Goal: Information Seeking & Learning: Learn about a topic

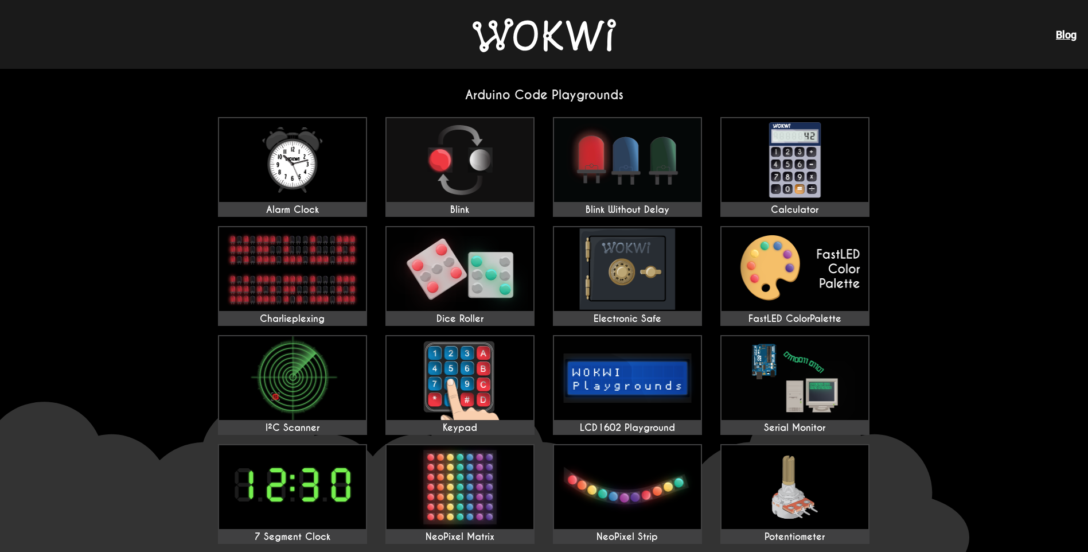
click at [545, 41] on img at bounding box center [544, 35] width 143 height 34
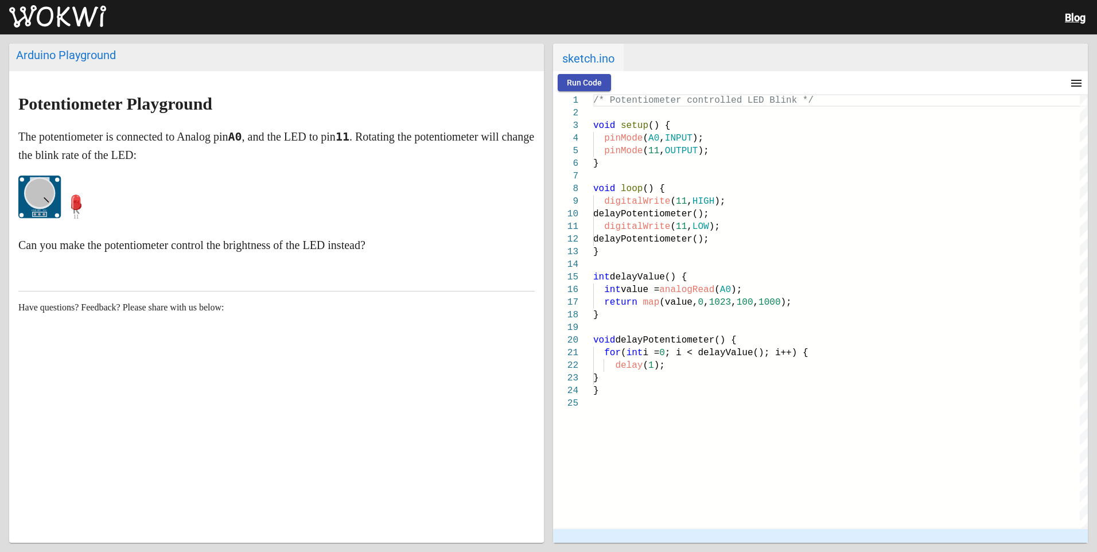
click at [575, 68] on span "sketch.ino" at bounding box center [588, 58] width 71 height 28
click at [577, 76] on button "Run Code" at bounding box center [584, 82] width 53 height 17
drag, startPoint x: 40, startPoint y: 184, endPoint x: 48, endPoint y: 192, distance: 11.8
click at [48, 192] on icon "GND SIG VCC" at bounding box center [40, 198] width 44 height 44
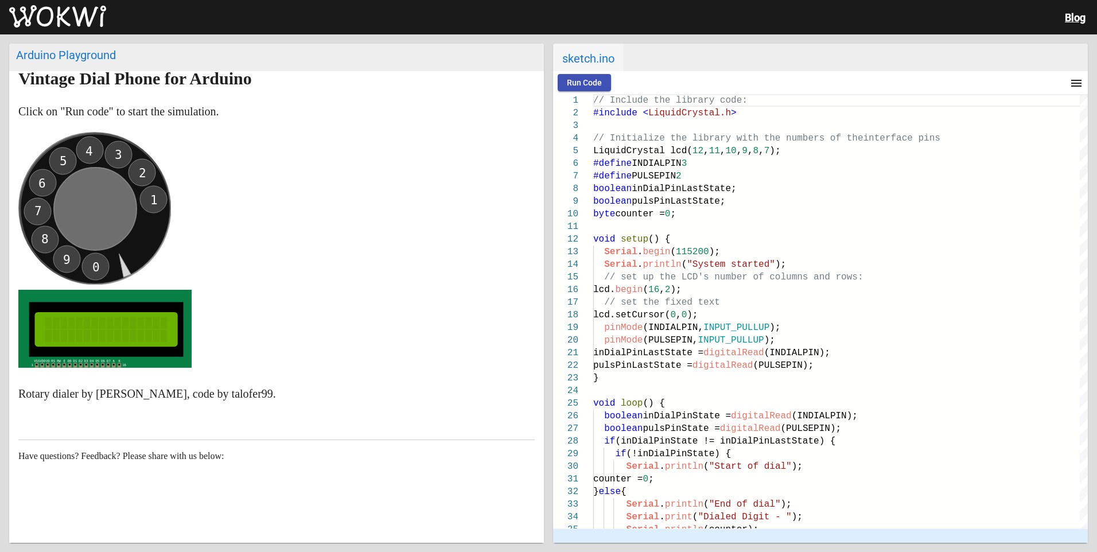
scroll to position [50, 0]
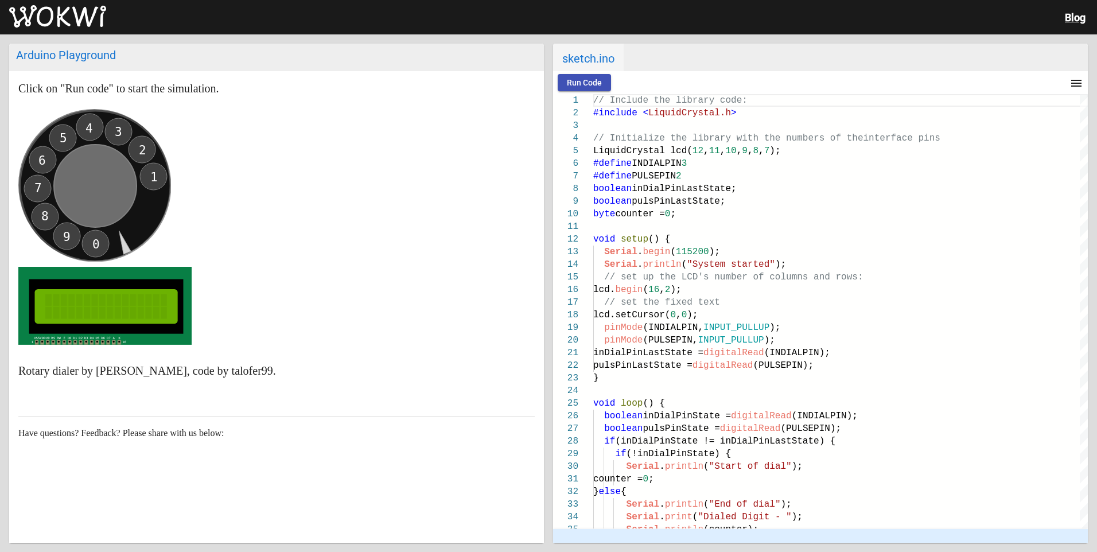
click at [577, 84] on span "Run Code" at bounding box center [584, 82] width 35 height 9
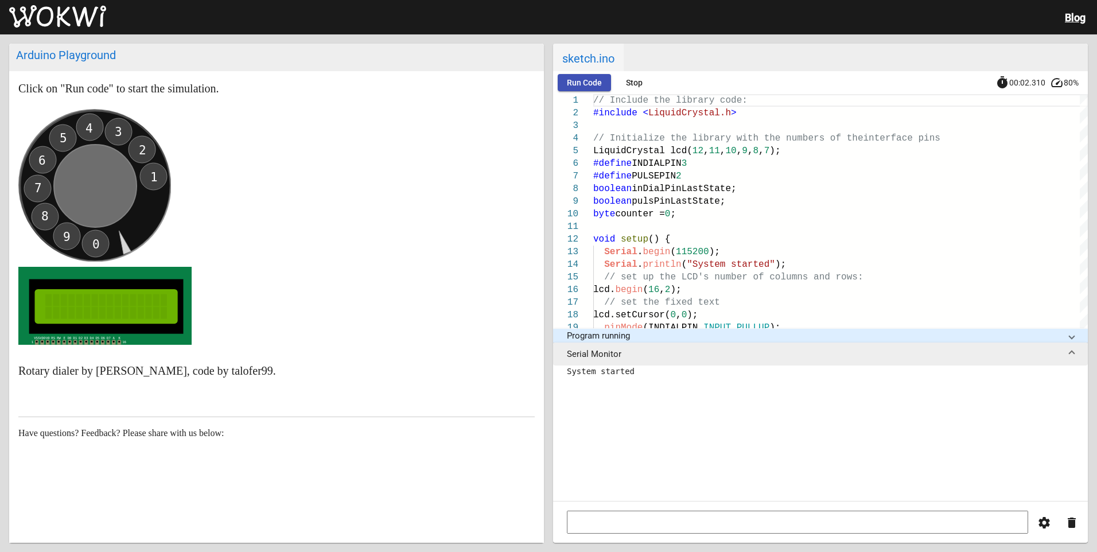
drag, startPoint x: 96, startPoint y: 243, endPoint x: 154, endPoint y: 205, distance: 69.7
click at [154, 205] on icon "0 9 8 7 6 5 4 3 2 1" at bounding box center [94, 185] width 153 height 153
click at [49, 173] on icon "0 9 8 7 6 5 4 3 2 1" at bounding box center [94, 185] width 153 height 153
click at [46, 215] on text "8" at bounding box center [44, 216] width 7 height 14
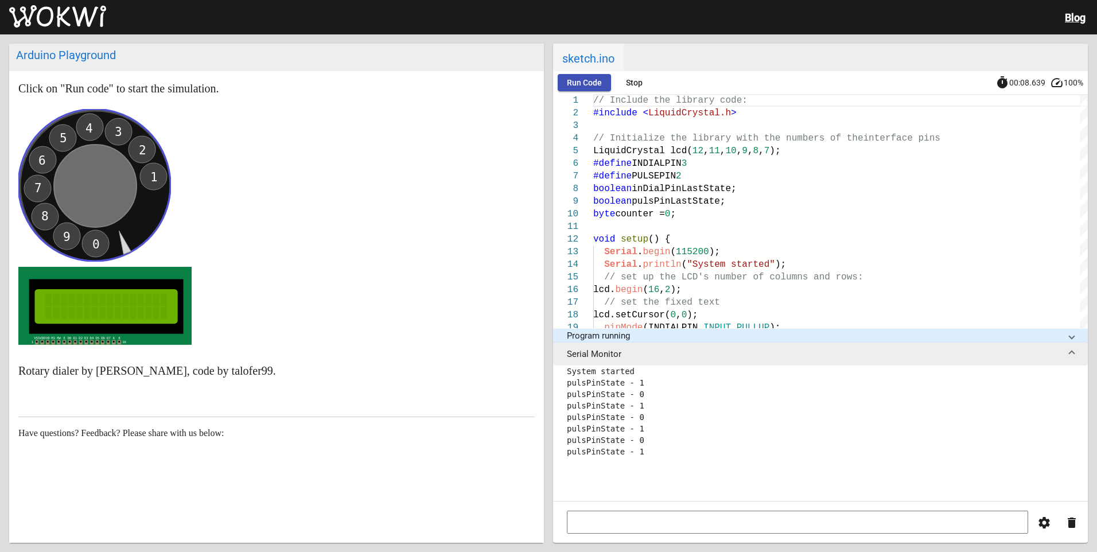
scroll to position [80, 0]
click at [59, 232] on circle at bounding box center [94, 185] width 152 height 152
click at [64, 232] on text "9" at bounding box center [66, 237] width 7 height 14
click at [141, 150] on text "2" at bounding box center [142, 150] width 7 height 14
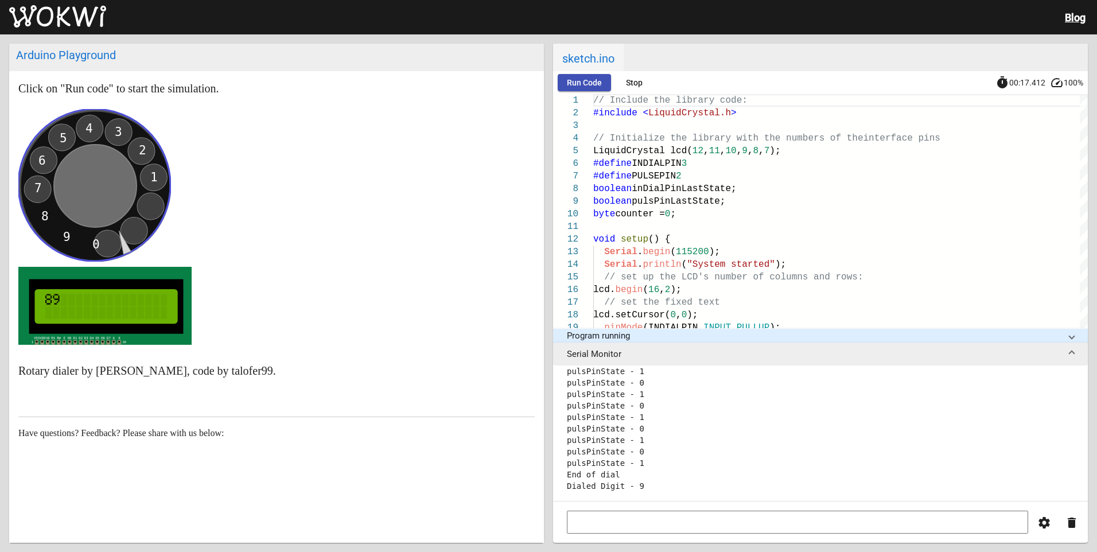
scroll to position [402, 0]
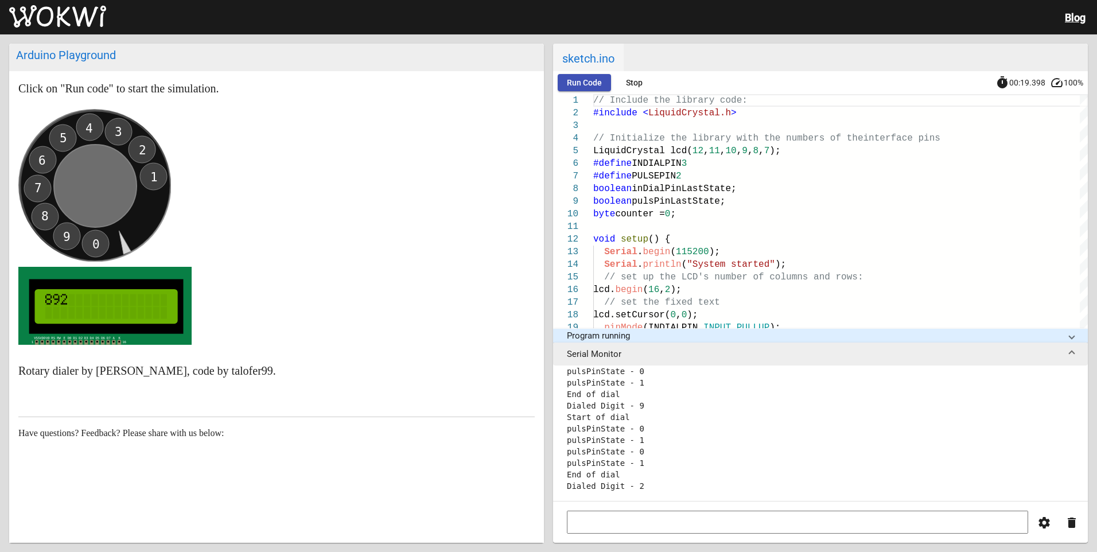
click at [49, 222] on circle at bounding box center [94, 185] width 152 height 152
click at [47, 220] on text "8" at bounding box center [44, 216] width 7 height 14
click at [61, 239] on circle at bounding box center [94, 185] width 152 height 152
click at [65, 236] on text "9" at bounding box center [66, 237] width 7 height 14
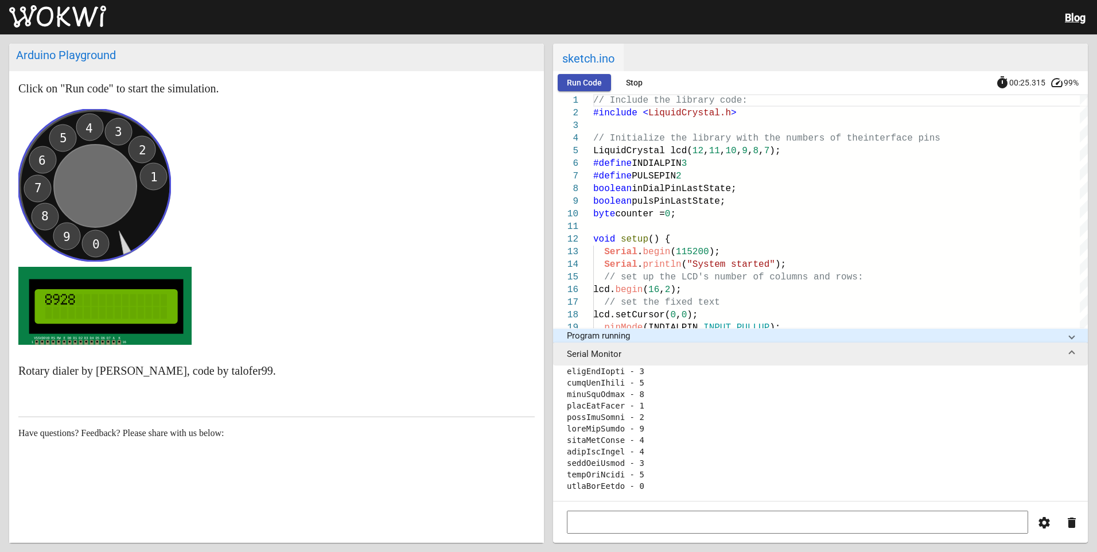
scroll to position [861, 0]
click at [69, 139] on circle at bounding box center [94, 185] width 152 height 152
click at [68, 139] on circle at bounding box center [94, 185] width 152 height 152
click at [64, 138] on text "5" at bounding box center [63, 138] width 7 height 14
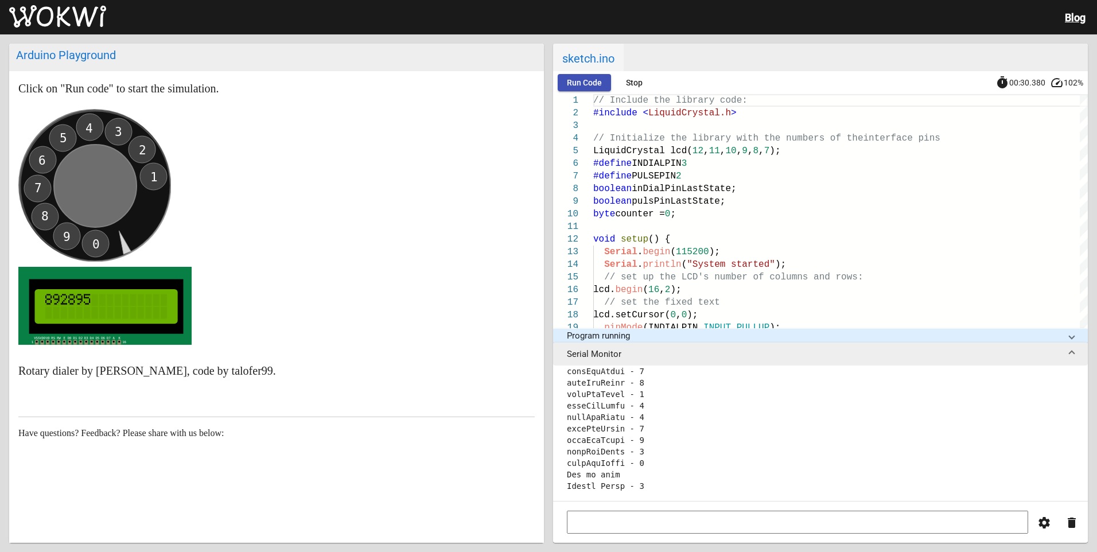
click at [91, 131] on text "4" at bounding box center [88, 129] width 7 height 14
click at [619, 77] on button "Stop" at bounding box center [634, 82] width 37 height 17
click at [593, 79] on span "Run Code" at bounding box center [584, 82] width 35 height 9
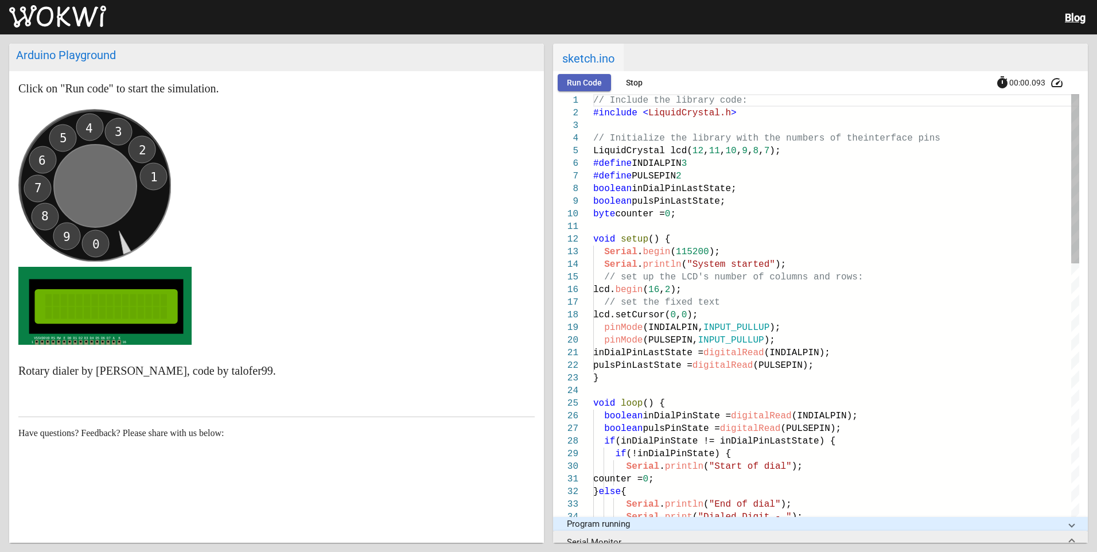
scroll to position [0, 0]
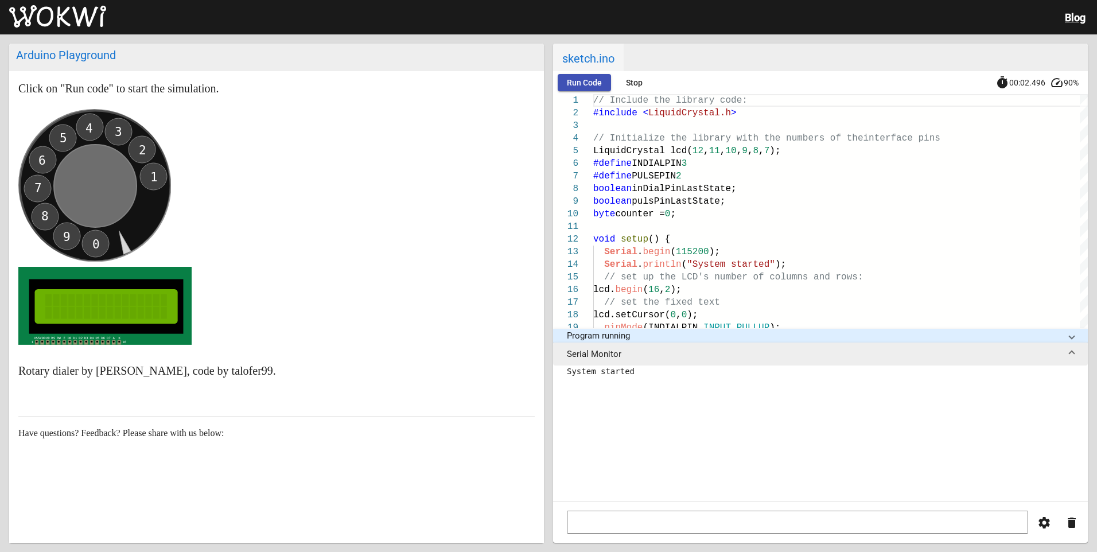
click at [50, 212] on circle at bounding box center [94, 185] width 152 height 152
click at [48, 214] on text "8" at bounding box center [44, 216] width 7 height 14
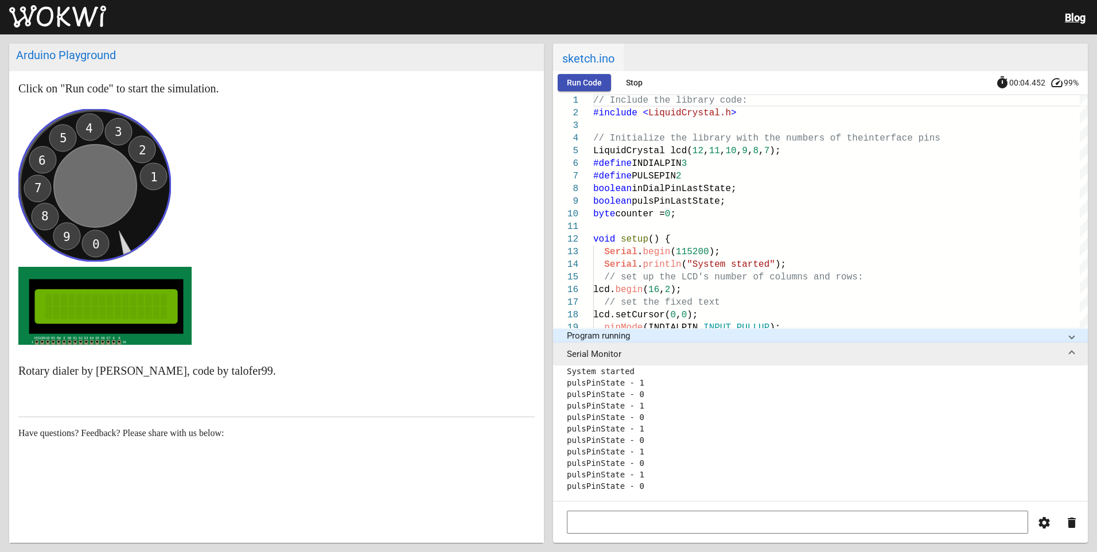
scroll to position [80, 0]
click at [62, 232] on circle at bounding box center [94, 185] width 152 height 152
click at [66, 234] on text "9" at bounding box center [66, 237] width 7 height 14
click at [133, 149] on circle at bounding box center [94, 185] width 152 height 152
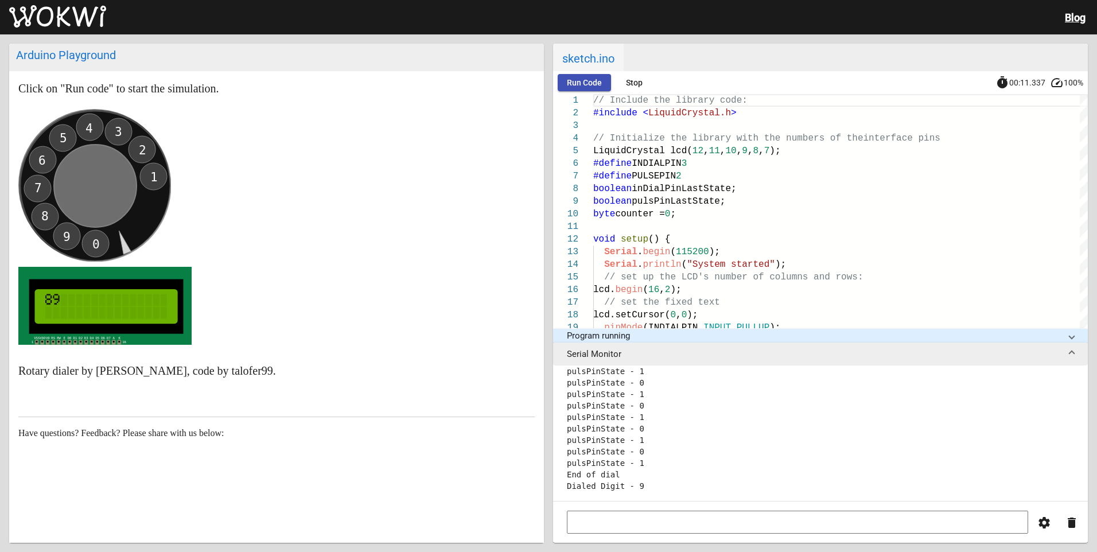
click at [135, 149] on circle at bounding box center [94, 185] width 152 height 152
click at [138, 147] on circle at bounding box center [94, 185] width 152 height 152
click at [143, 153] on text "2" at bounding box center [142, 150] width 7 height 14
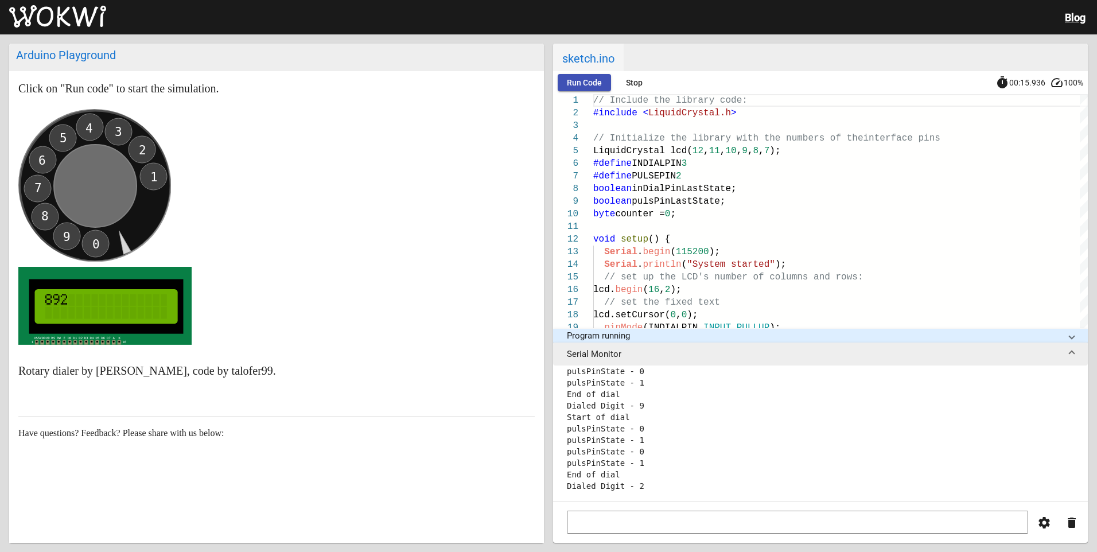
click at [46, 211] on text "8" at bounding box center [44, 216] width 7 height 14
click at [92, 129] on text "4" at bounding box center [88, 129] width 7 height 14
click at [44, 158] on text "6" at bounding box center [41, 161] width 7 height 14
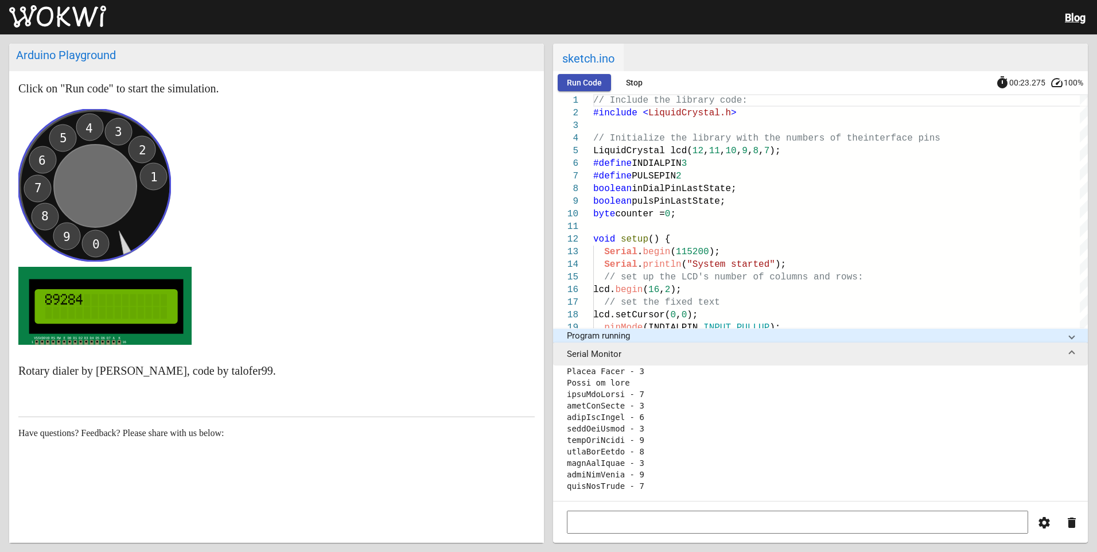
scroll to position [918, 0]
click at [115, 130] on text "3" at bounding box center [118, 132] width 7 height 14
click at [45, 209] on text "8" at bounding box center [44, 216] width 7 height 14
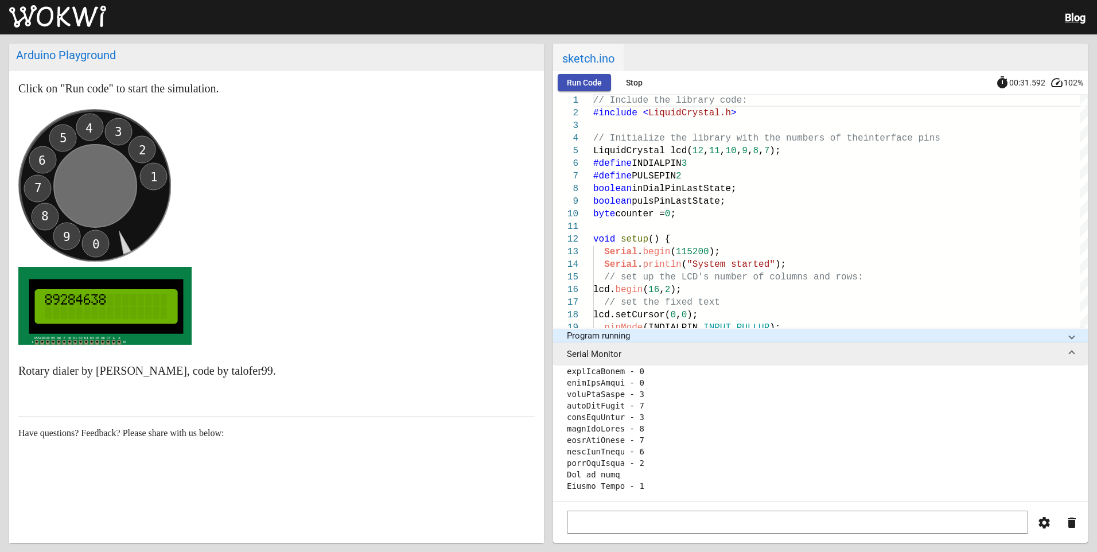
click at [68, 234] on text "9" at bounding box center [66, 237] width 7 height 14
click at [61, 137] on text "5" at bounding box center [63, 138] width 7 height 14
click at [88, 131] on text "4" at bounding box center [88, 129] width 7 height 14
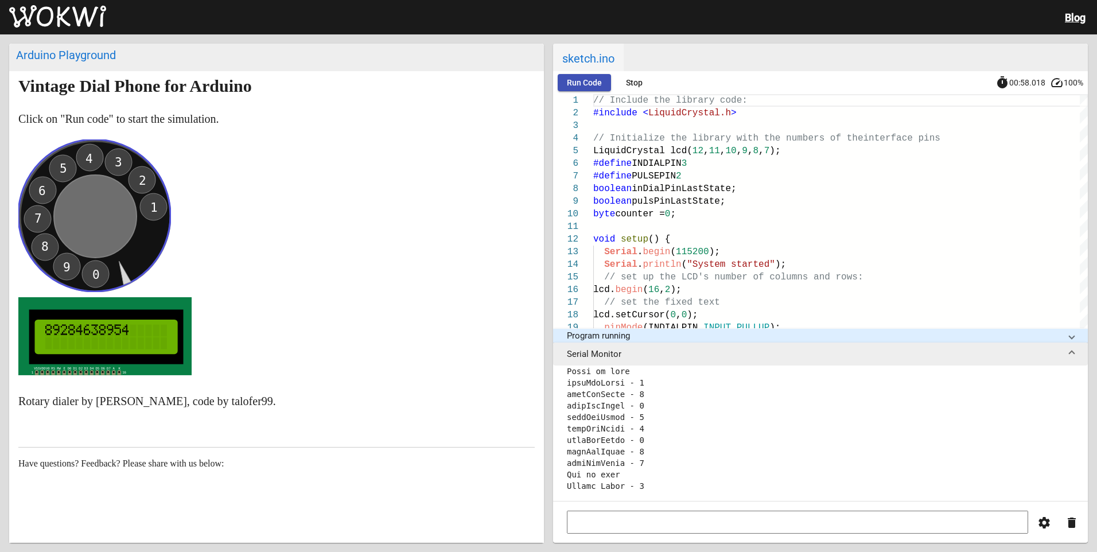
scroll to position [0, 0]
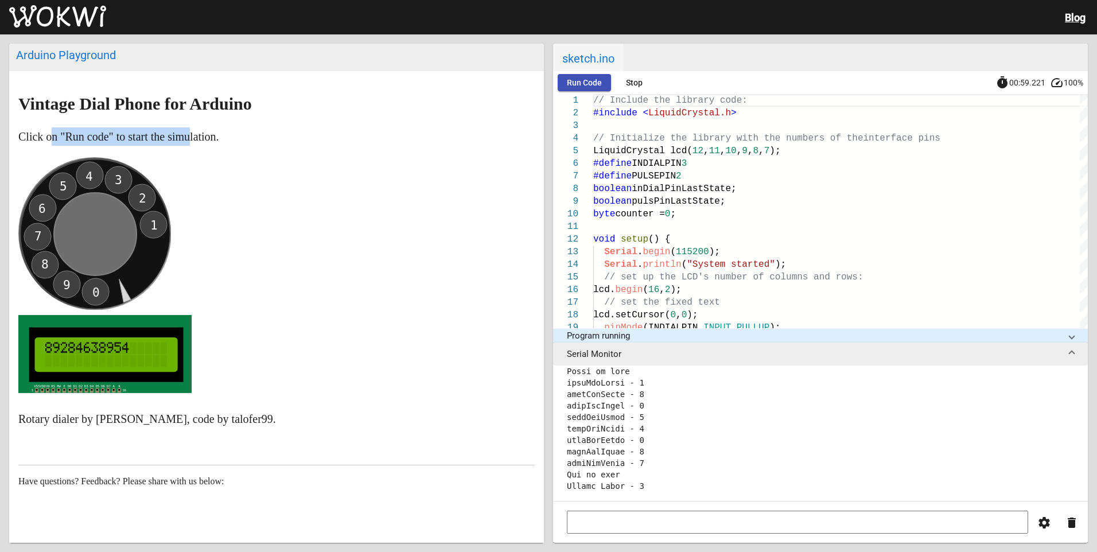
drag, startPoint x: 54, startPoint y: 137, endPoint x: 204, endPoint y: 137, distance: 150.3
click at [204, 137] on p "Click on "Run code" to start the simulation." at bounding box center [276, 136] width 516 height 18
